Goal: Check status

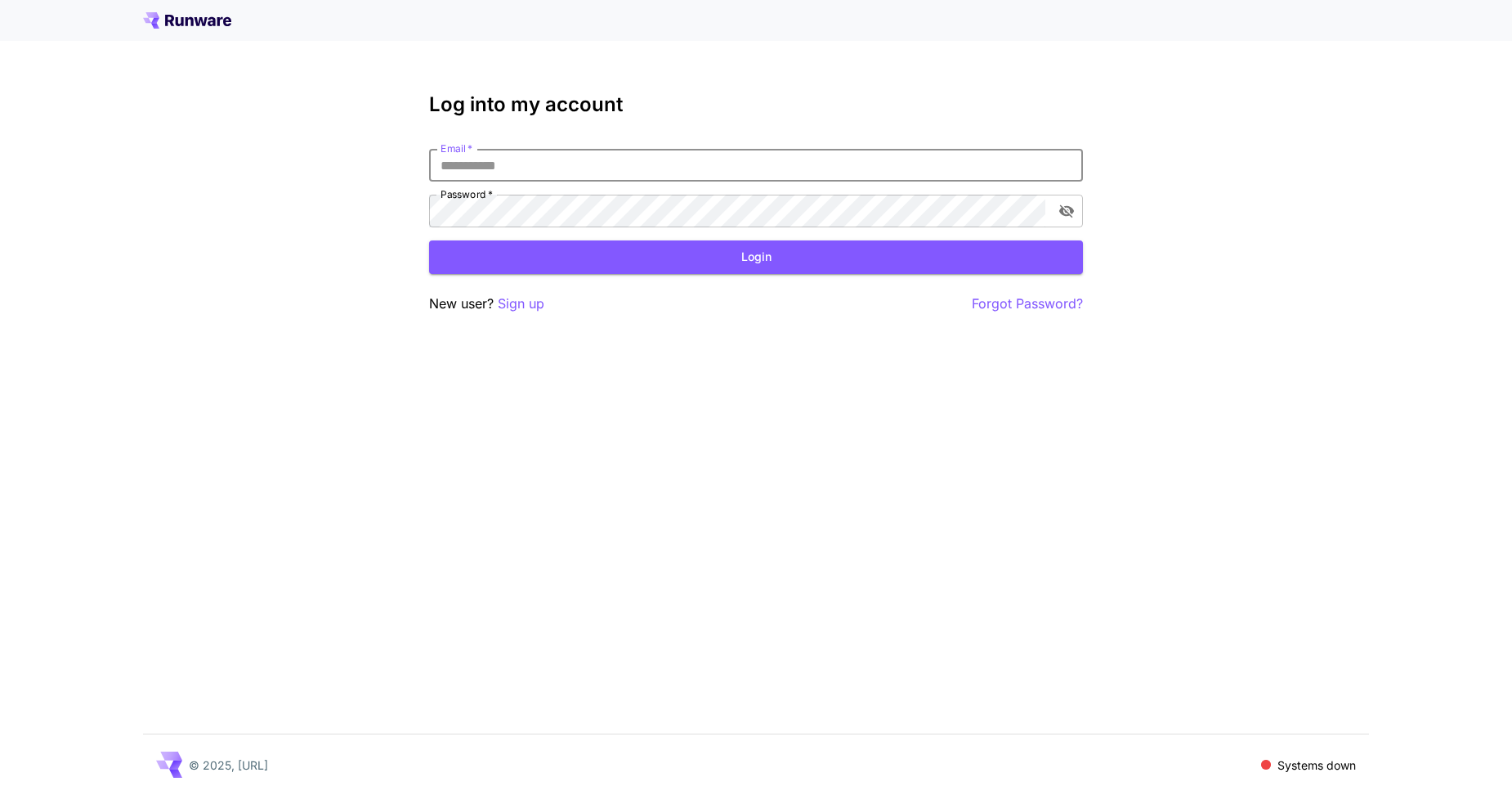
click at [507, 157] on input "Email   *" at bounding box center [756, 166] width 654 height 33
type input "**********"
click button "Login" at bounding box center [756, 257] width 654 height 33
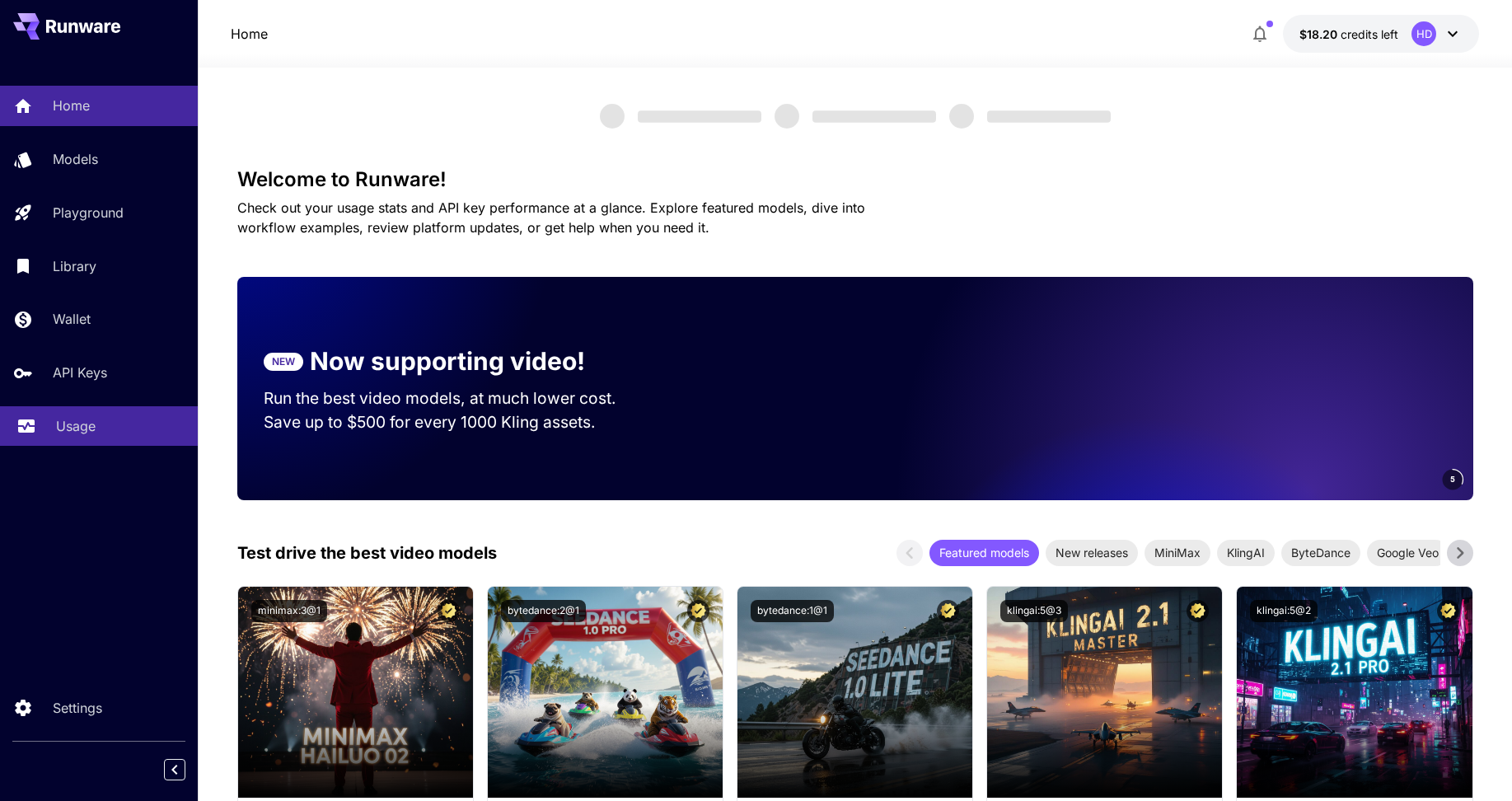
click at [87, 419] on p "Usage" at bounding box center [76, 426] width 40 height 20
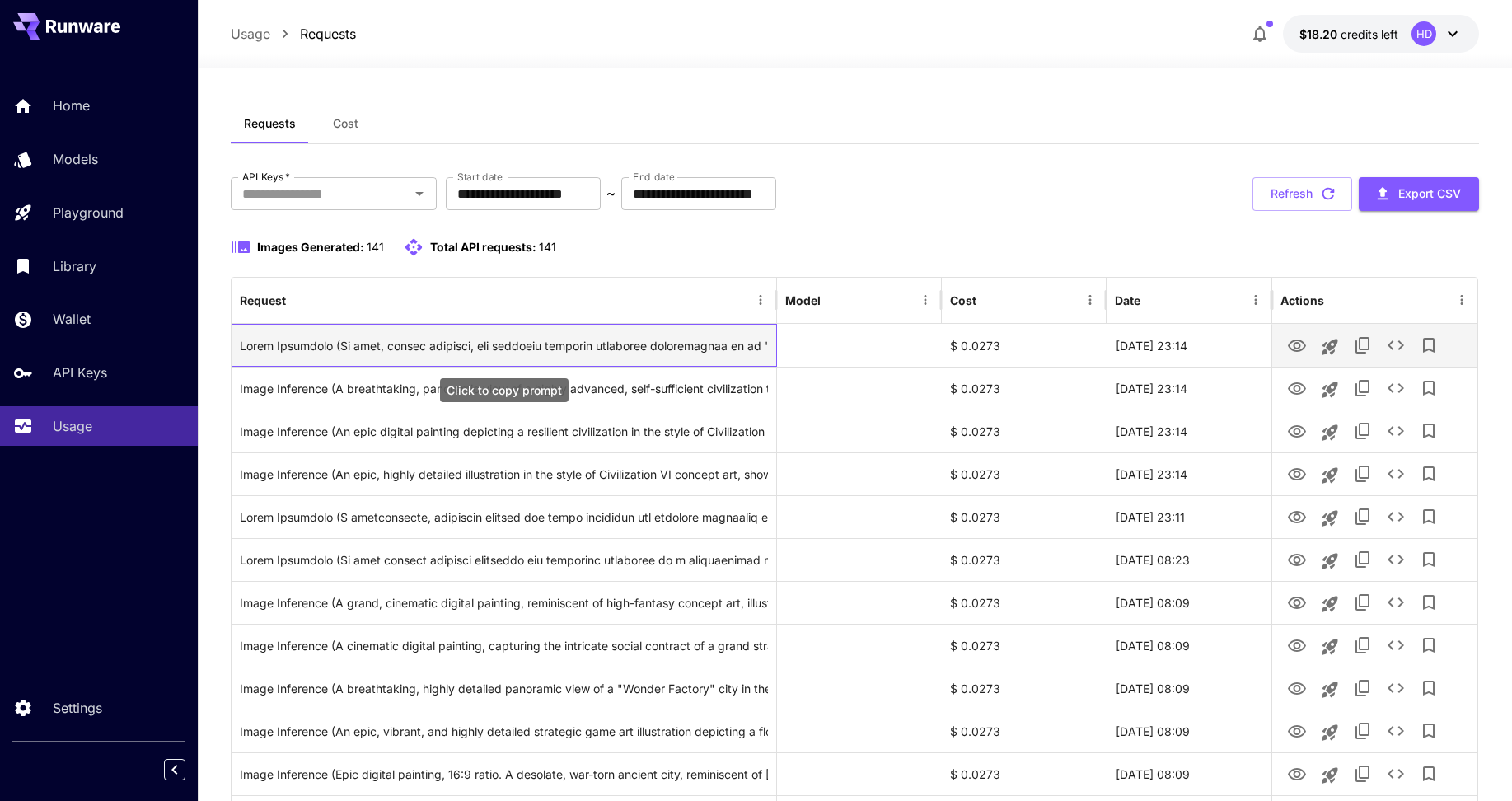
click at [643, 343] on div "Click to copy prompt" at bounding box center [503, 346] width 528 height 42
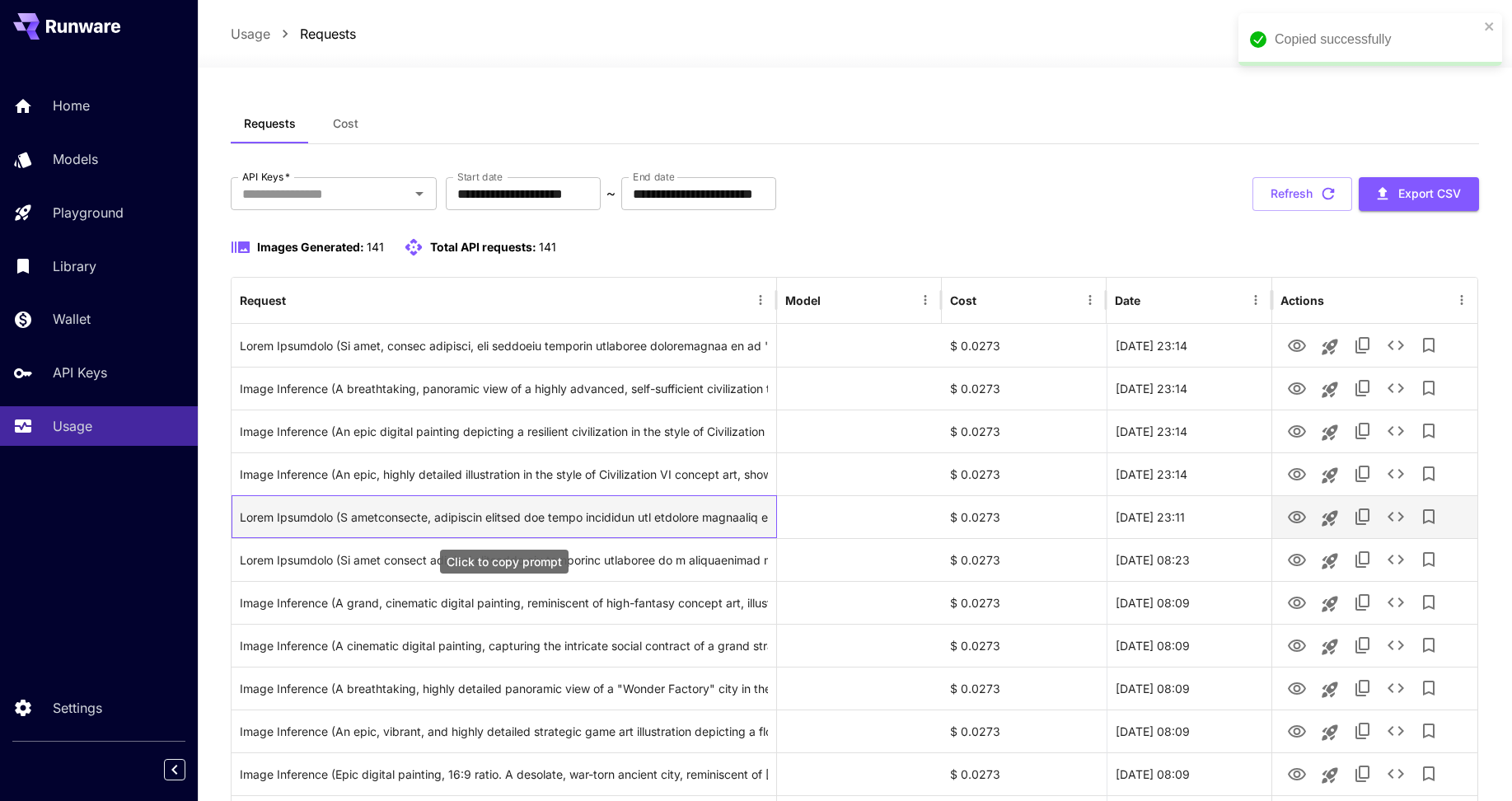
click at [678, 520] on div "Click to copy prompt" at bounding box center [503, 517] width 528 height 42
click at [1297, 519] on icon "View Image" at bounding box center [1297, 517] width 18 height 12
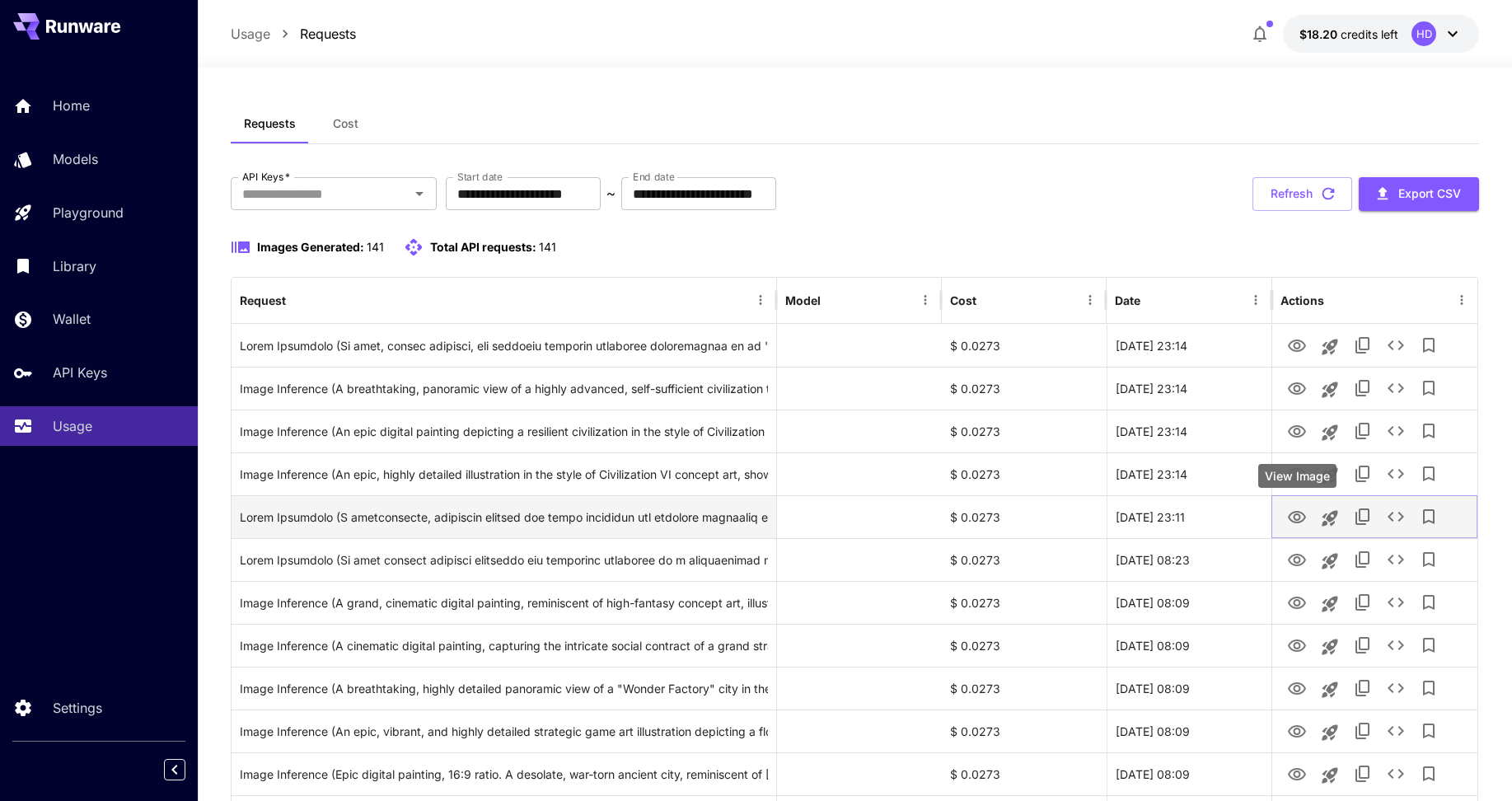
click at [1291, 521] on icon "View Image" at bounding box center [1297, 517] width 18 height 12
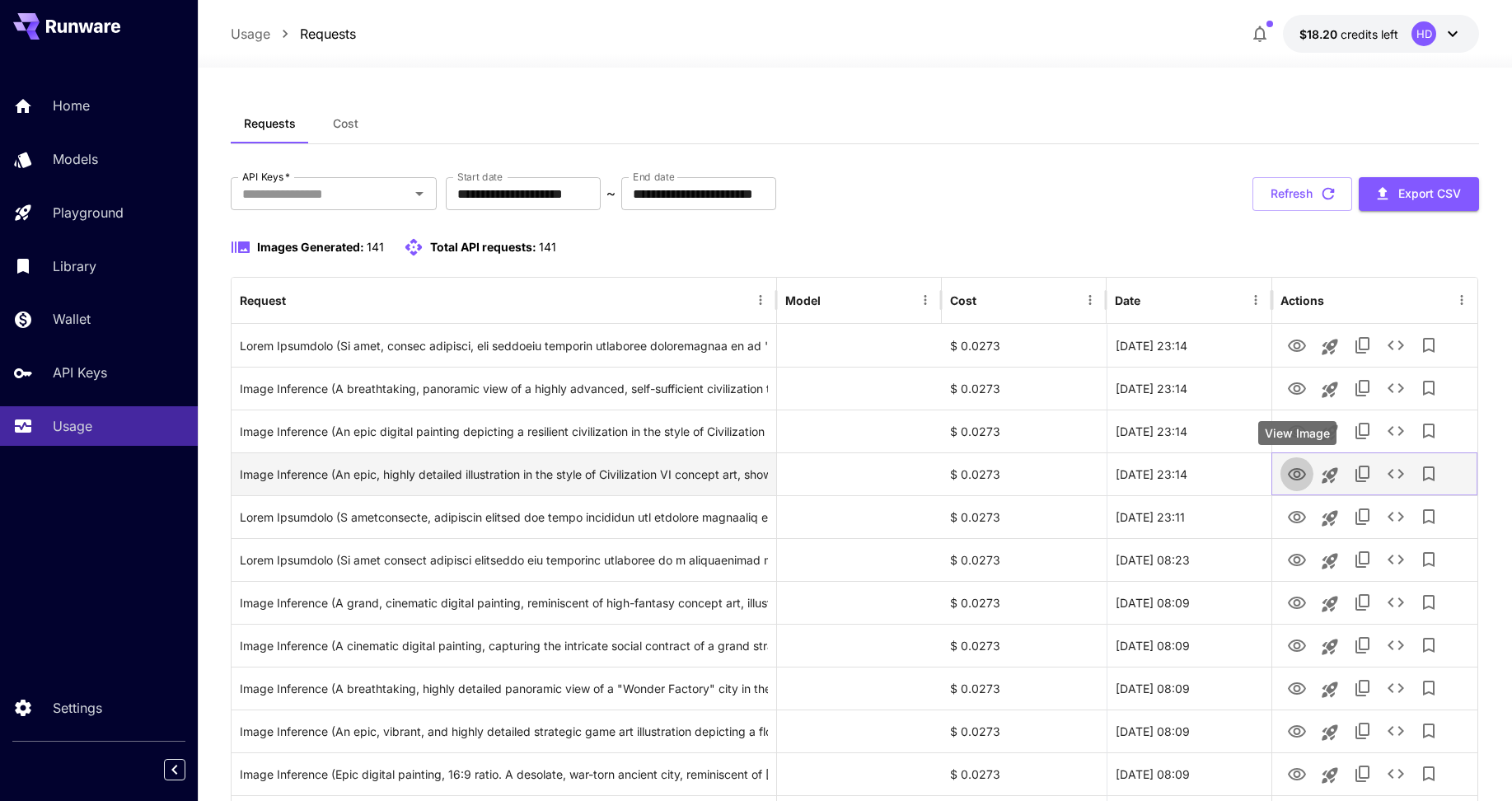
click at [1300, 471] on icon "View Image" at bounding box center [1297, 474] width 20 height 20
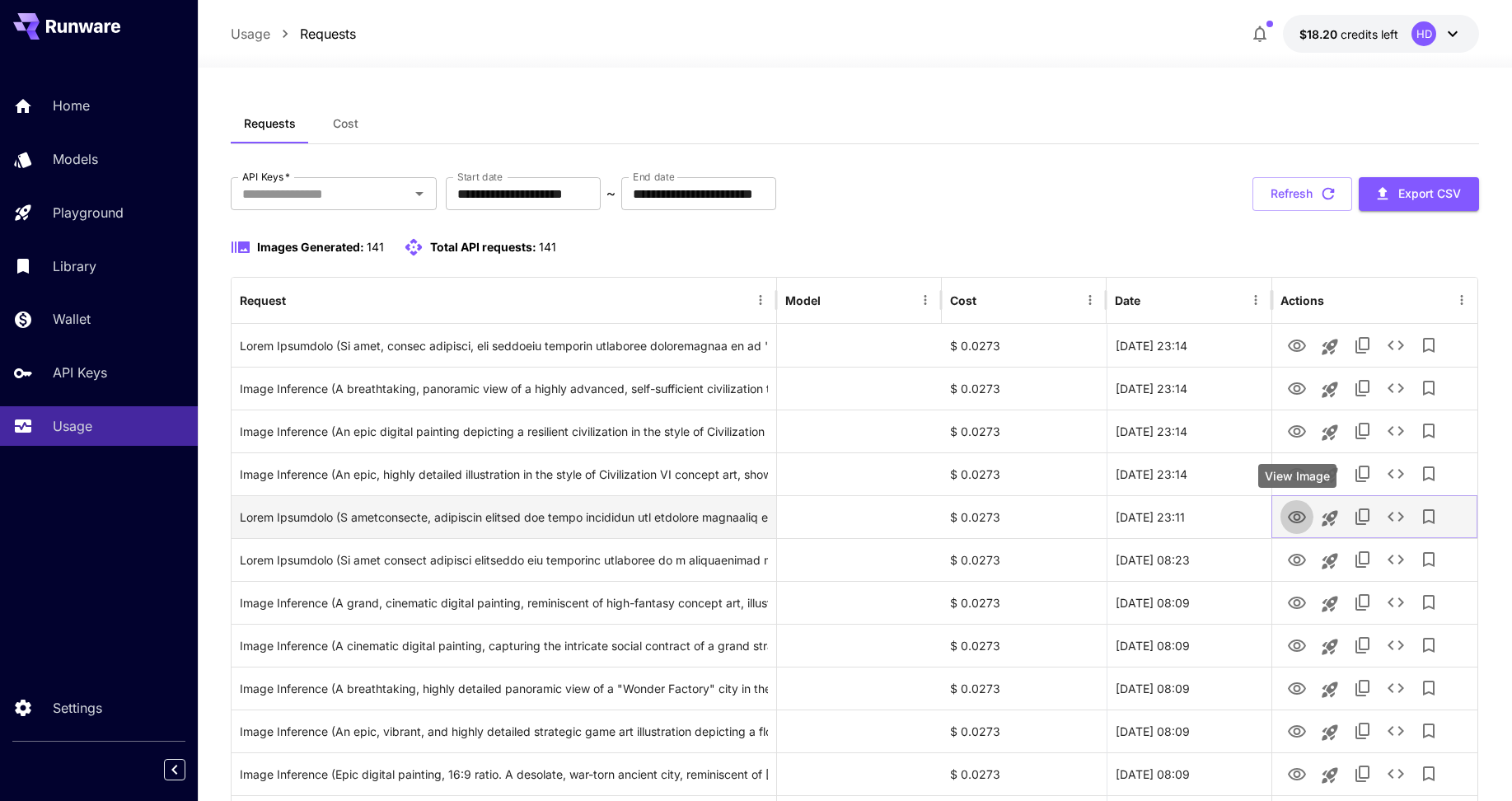
click at [1304, 521] on icon "View Image" at bounding box center [1297, 517] width 20 height 20
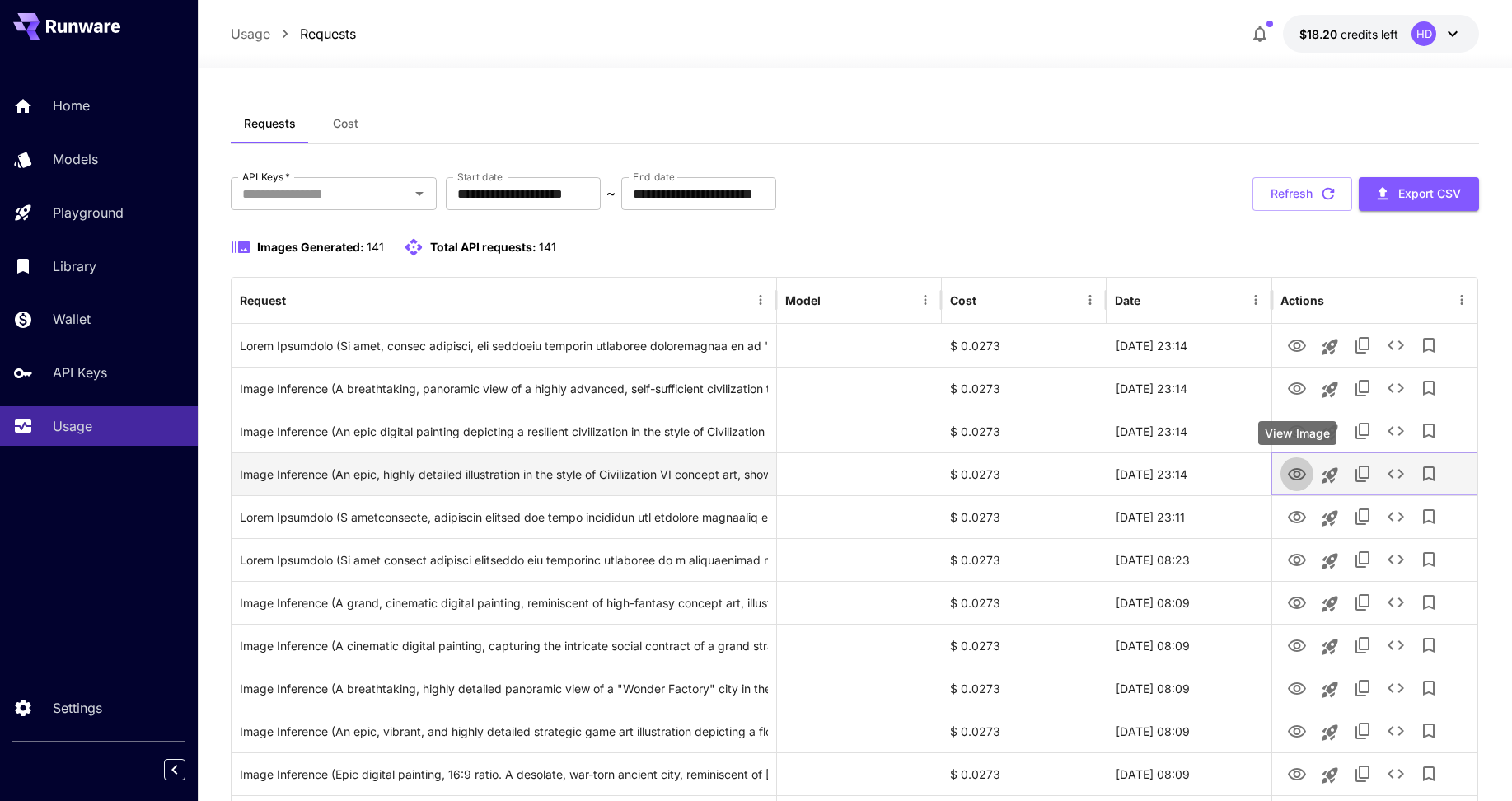
click at [1294, 476] on icon "View Image" at bounding box center [1297, 474] width 20 height 20
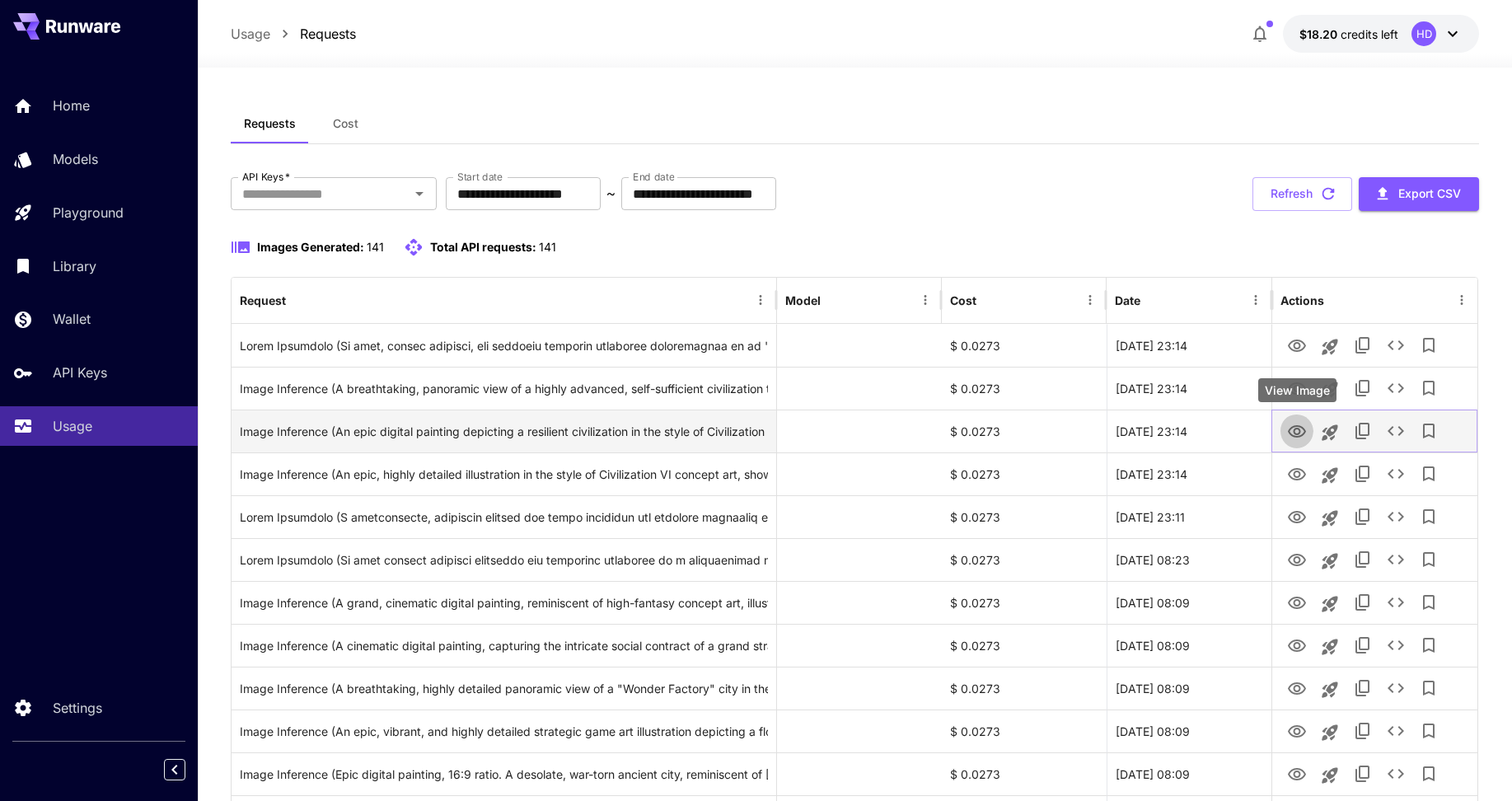
click at [1302, 434] on icon "View Image" at bounding box center [1297, 431] width 18 height 12
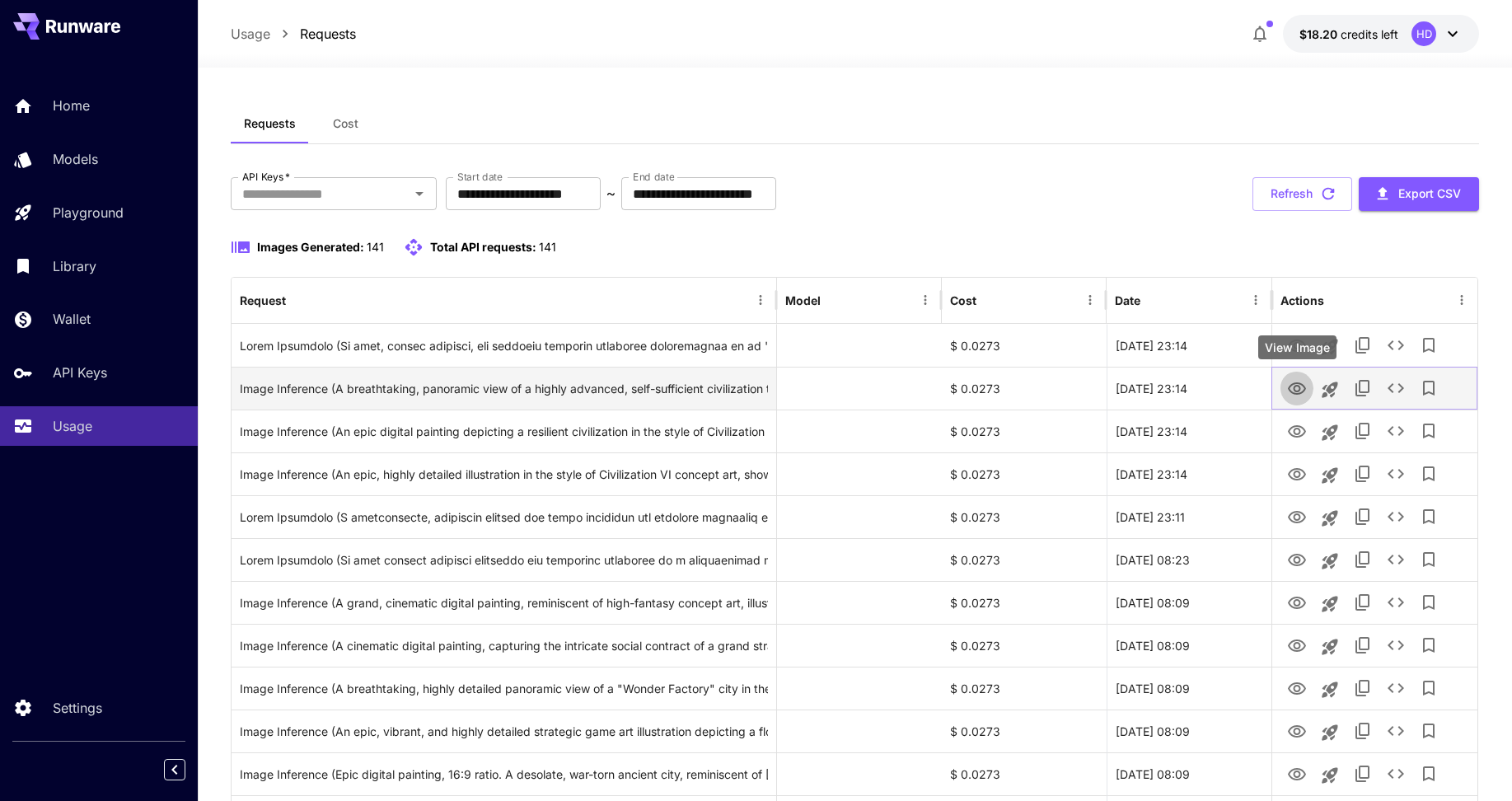
click at [1299, 392] on icon "View Image" at bounding box center [1297, 388] width 20 height 20
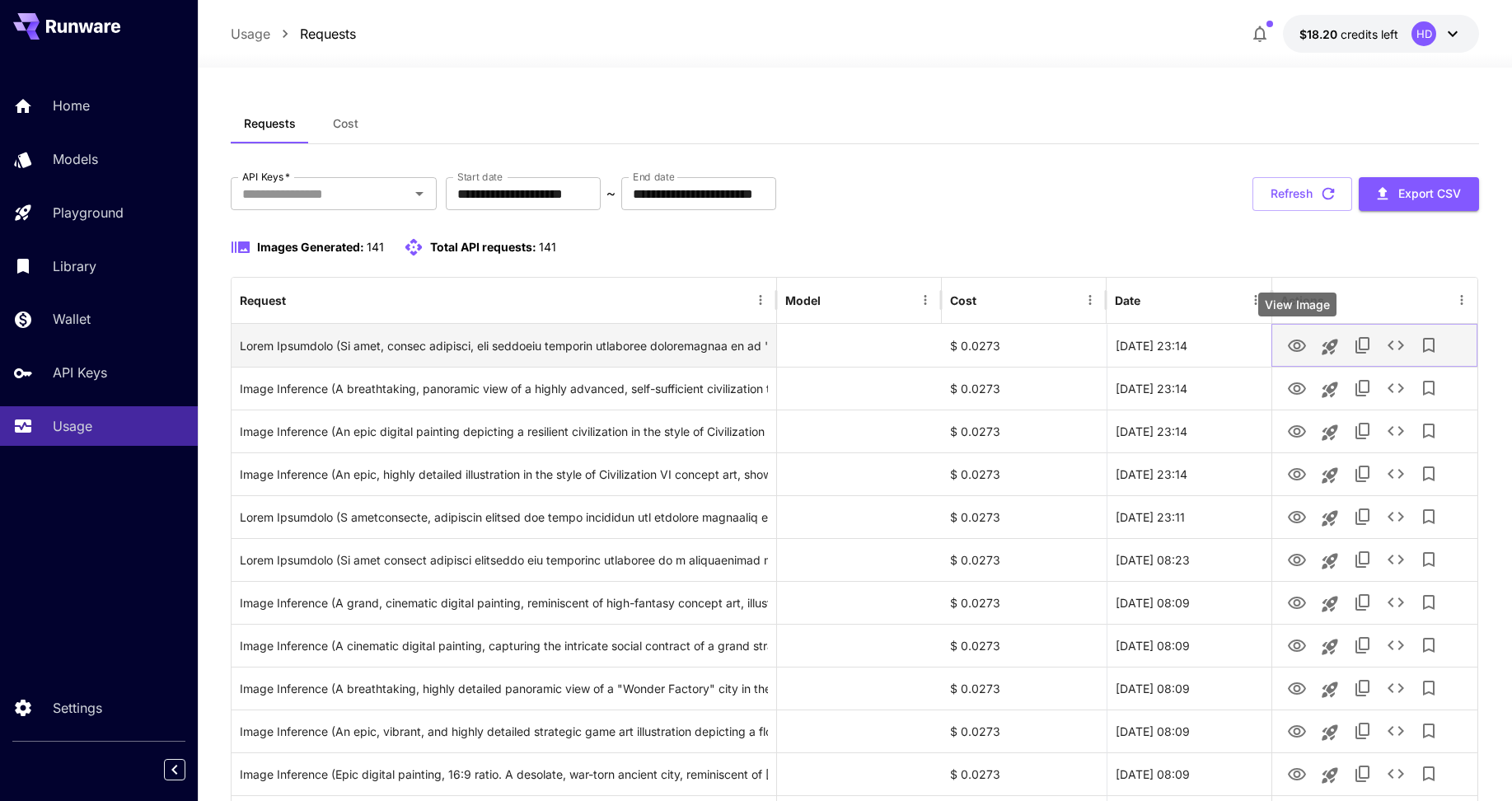
click at [1292, 345] on icon "View Image" at bounding box center [1297, 346] width 20 height 20
